Goal: Communication & Community: Answer question/provide support

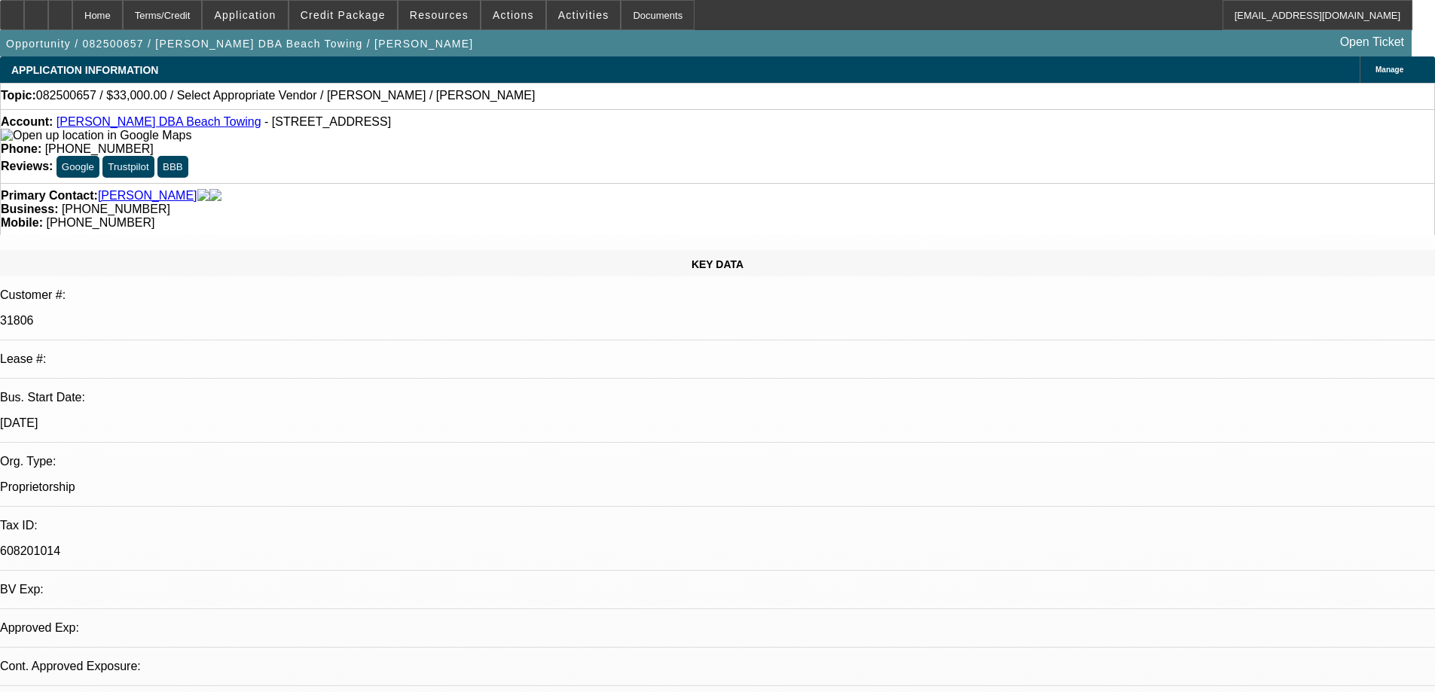
select select "0"
select select "2"
select select "0.1"
select select "4"
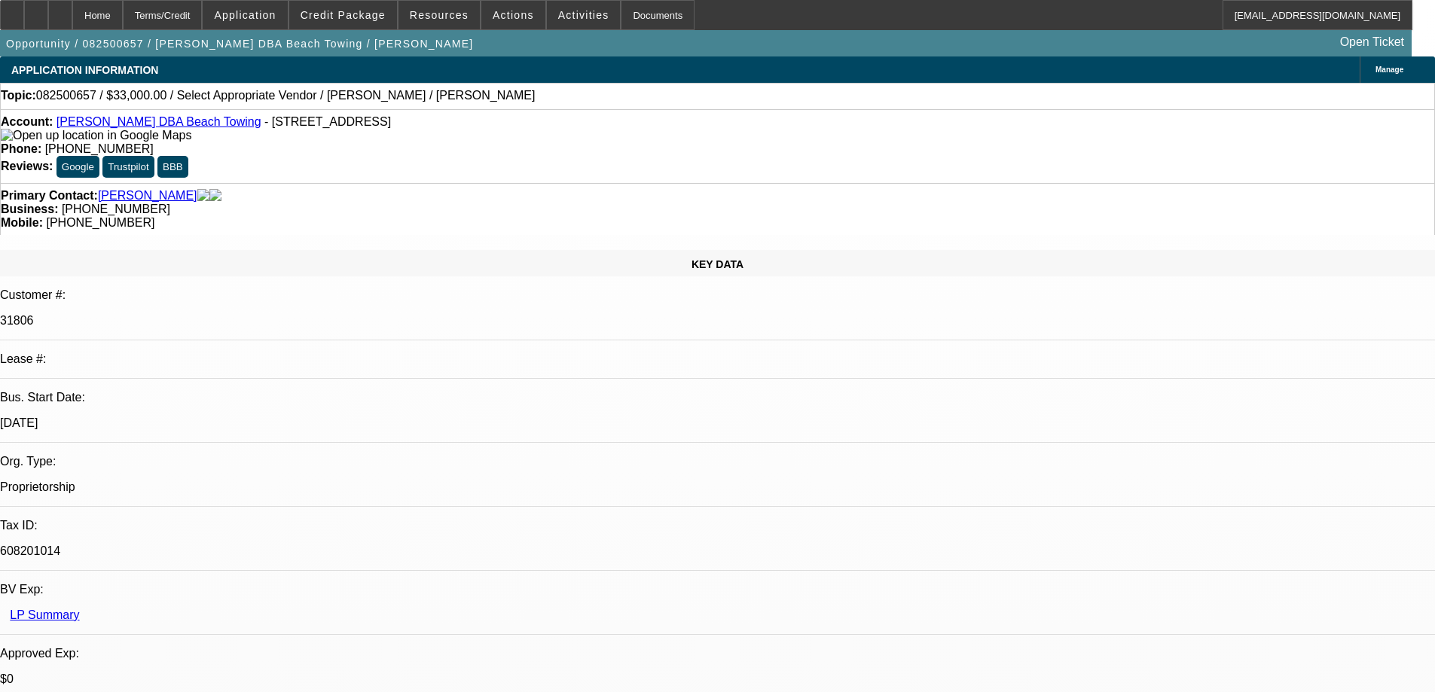
radio input "true"
type textarea "NO EXIZTING DEAL, LOOKS LIKE A RETURNED DEPOSIT"
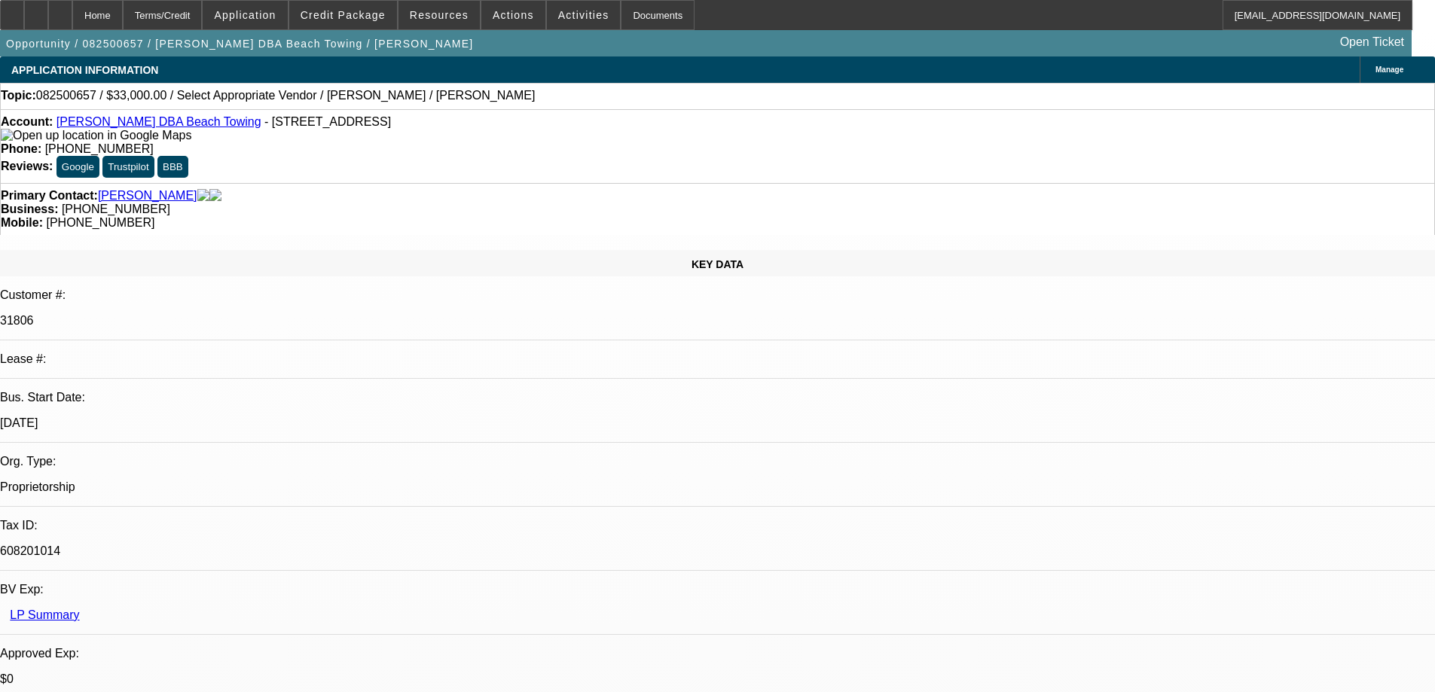
radio input "true"
